Goal: Check status: Check status

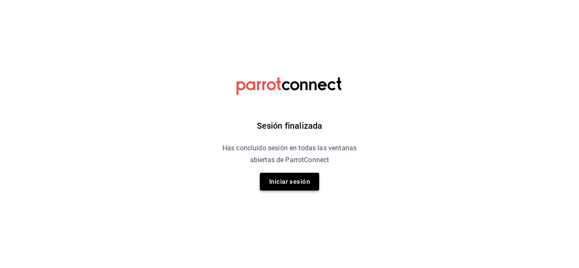
click at [294, 184] on button "Iniciar sesión" at bounding box center [289, 182] width 59 height 18
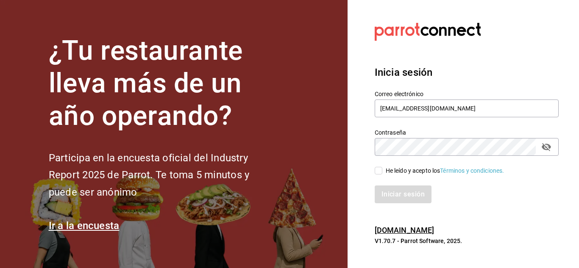
click at [377, 170] on input "He leído y acepto los Términos y condiciones." at bounding box center [378, 171] width 8 height 8
checkbox input "true"
click at [406, 194] on button "Iniciar sesión" at bounding box center [403, 195] width 58 height 18
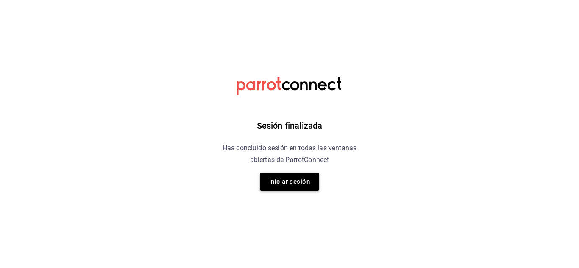
click at [295, 182] on button "Iniciar sesión" at bounding box center [289, 182] width 59 height 18
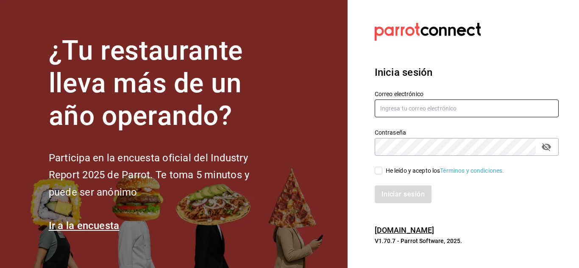
type input "Luixgomexm@gmail.com"
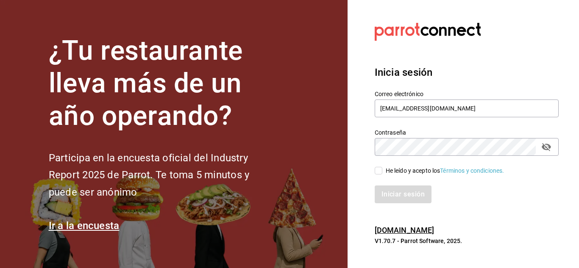
click at [381, 173] on input "He leído y acepto los Términos y condiciones." at bounding box center [378, 171] width 8 height 8
checkbox input "true"
click at [411, 192] on button "Iniciar sesión" at bounding box center [403, 195] width 58 height 18
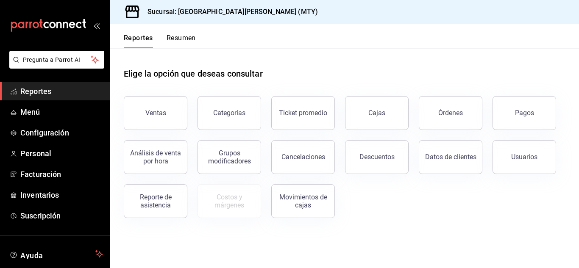
click at [171, 36] on button "Resumen" at bounding box center [180, 41] width 29 height 14
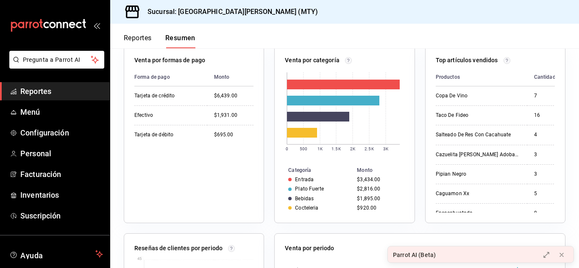
scroll to position [0, 31]
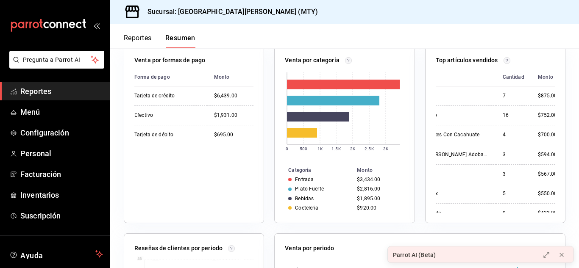
click at [43, 94] on span "Reportes" at bounding box center [61, 91] width 83 height 11
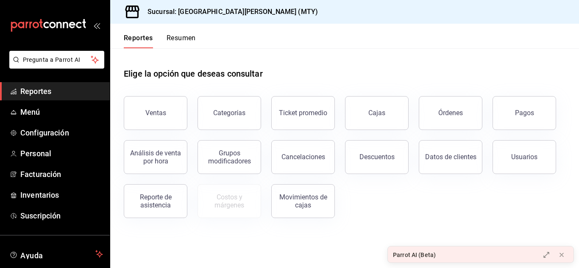
click at [175, 38] on button "Resumen" at bounding box center [180, 41] width 29 height 14
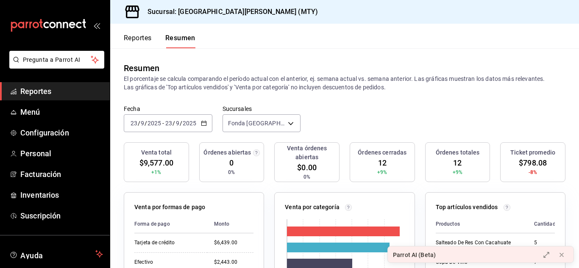
click at [201, 122] on \(Stroke\) "button" at bounding box center [203, 123] width 5 height 5
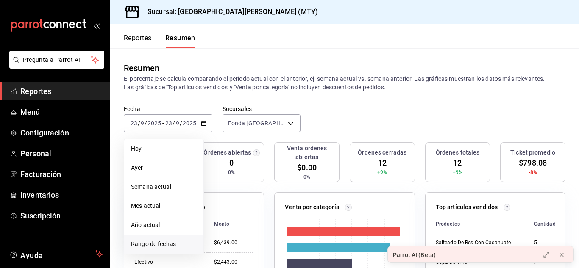
click at [147, 241] on span "Rango de fechas" at bounding box center [164, 244] width 66 height 9
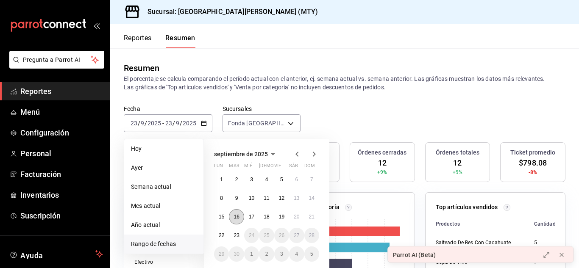
click at [239, 216] on abbr "16" at bounding box center [236, 217] width 6 height 6
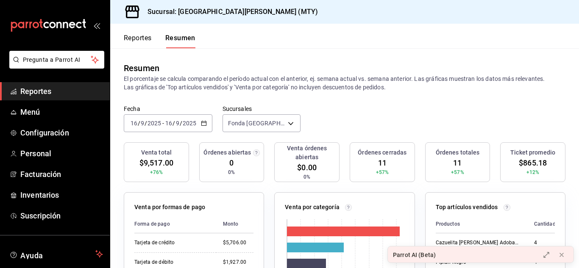
click at [206, 127] on div "2025-09-16 16 / 9 / 2025 - 2025-09-16 16 / 9 / 2025" at bounding box center [168, 123] width 89 height 18
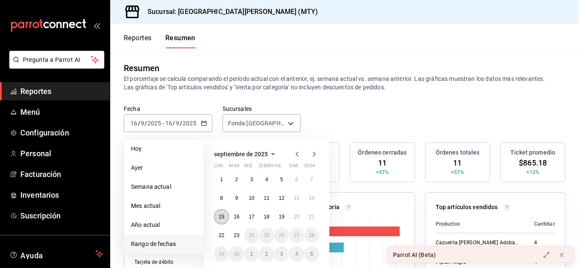
click at [217, 218] on button "15" at bounding box center [221, 216] width 15 height 15
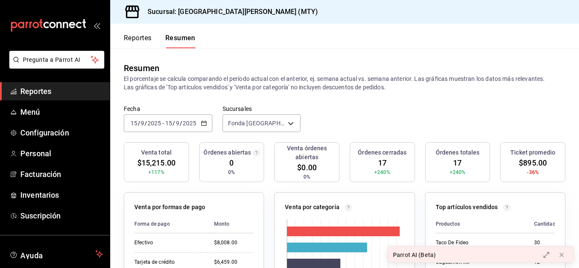
click at [66, 89] on span "Reportes" at bounding box center [61, 91] width 83 height 11
